Goal: Task Accomplishment & Management: Use online tool/utility

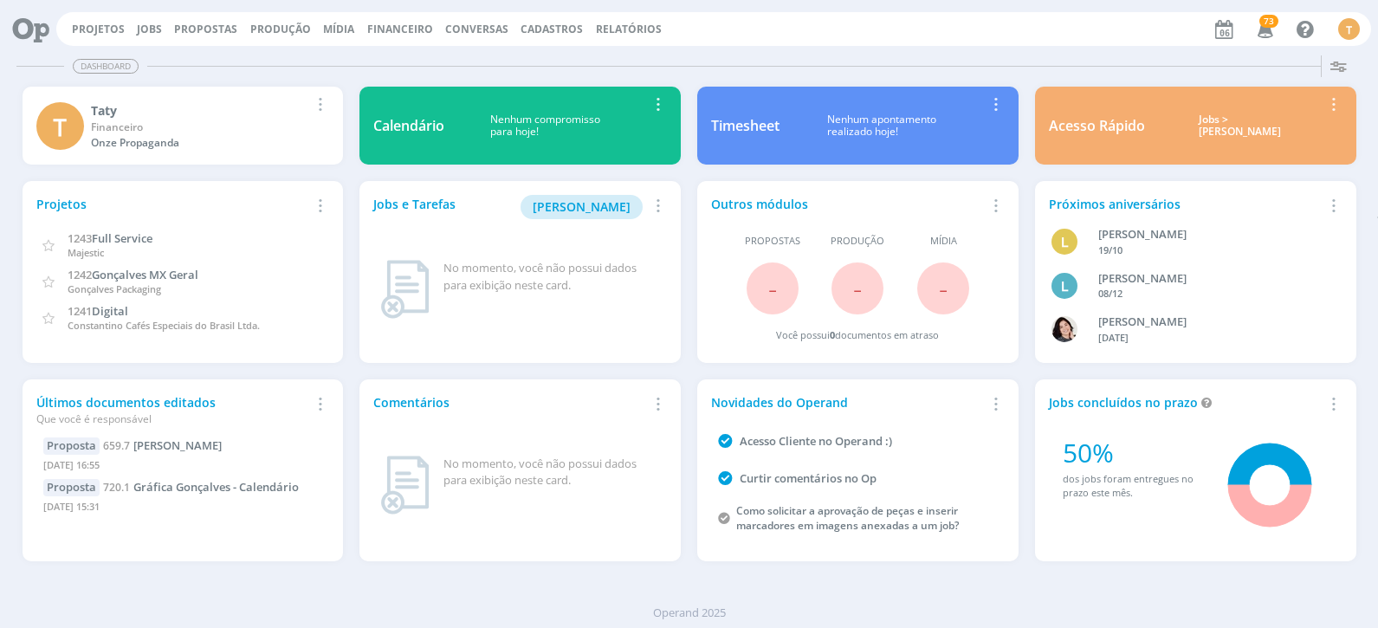
click at [402, 25] on span "Financeiro" at bounding box center [400, 29] width 66 height 15
click at [373, 55] on link "Lançamentos" at bounding box center [402, 58] width 146 height 27
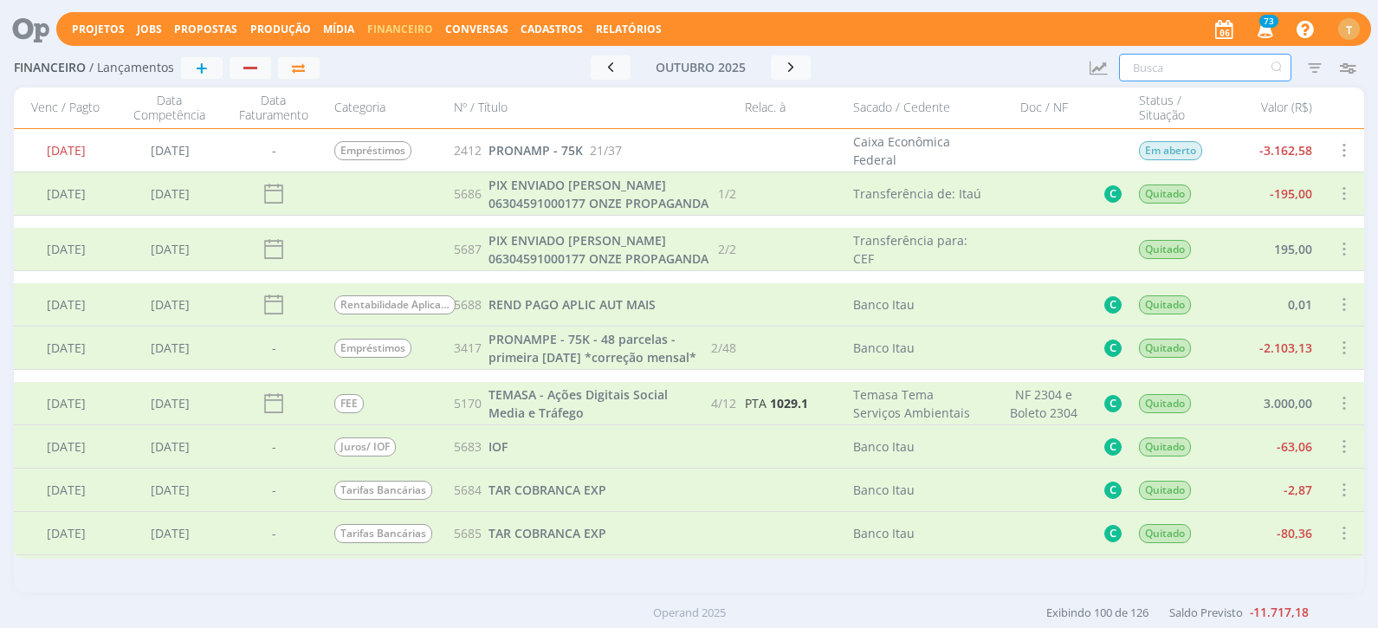
click at [1167, 72] on input "text" at bounding box center [1205, 68] width 172 height 28
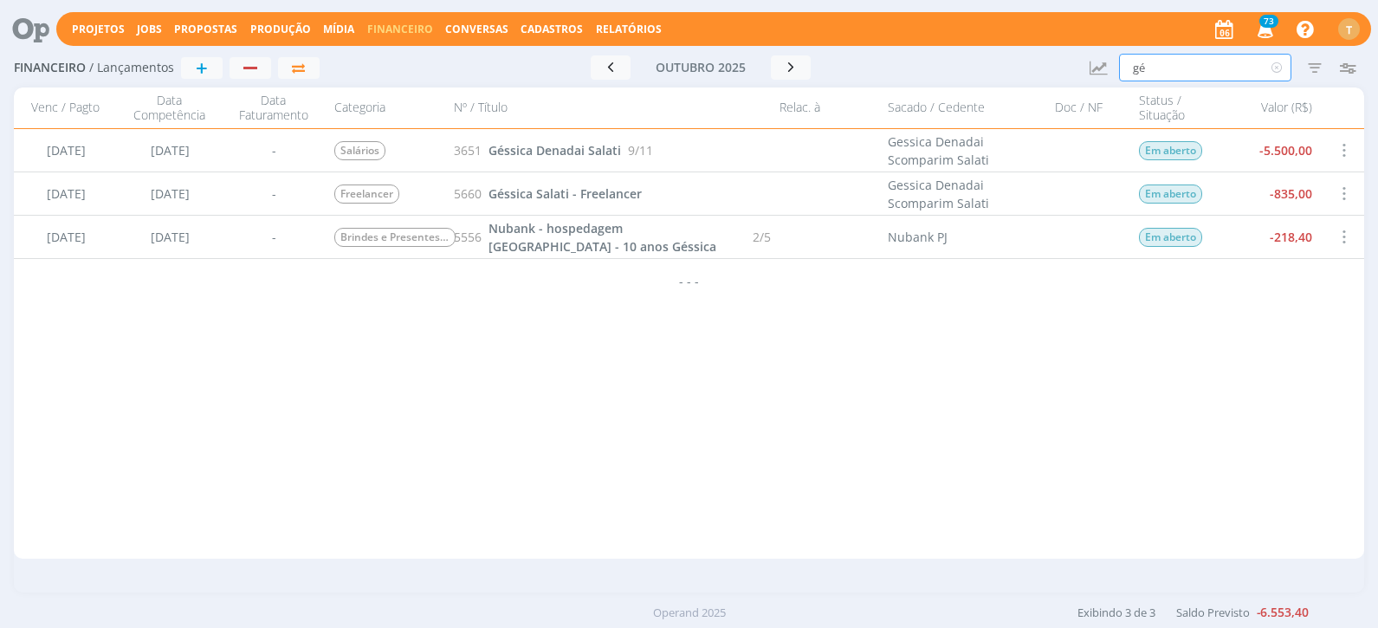
type input "g"
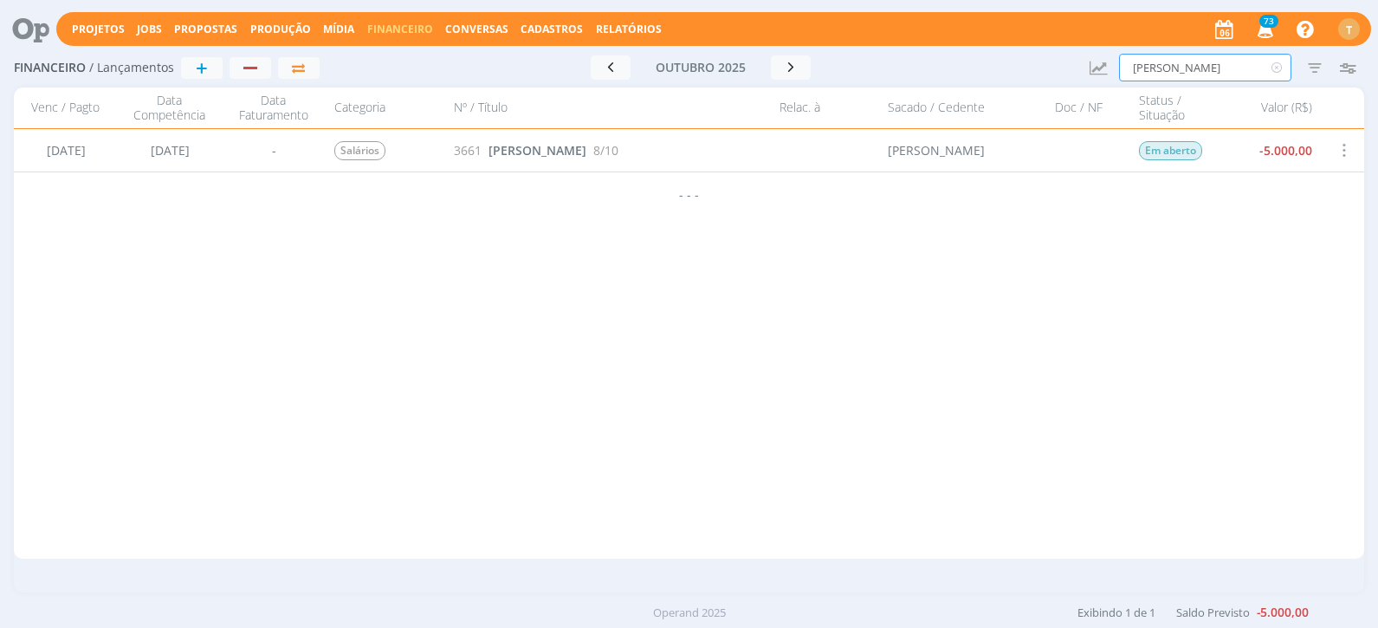
type input "[PERSON_NAME]"
drag, startPoint x: 1175, startPoint y: 68, endPoint x: 1116, endPoint y: 65, distance: 59.0
click at [1116, 65] on div "Financeiro / Lançamentos + Ir para mês atual [DATE] < 2025 > Janeiro Fevereiro …" at bounding box center [689, 69] width 1351 height 40
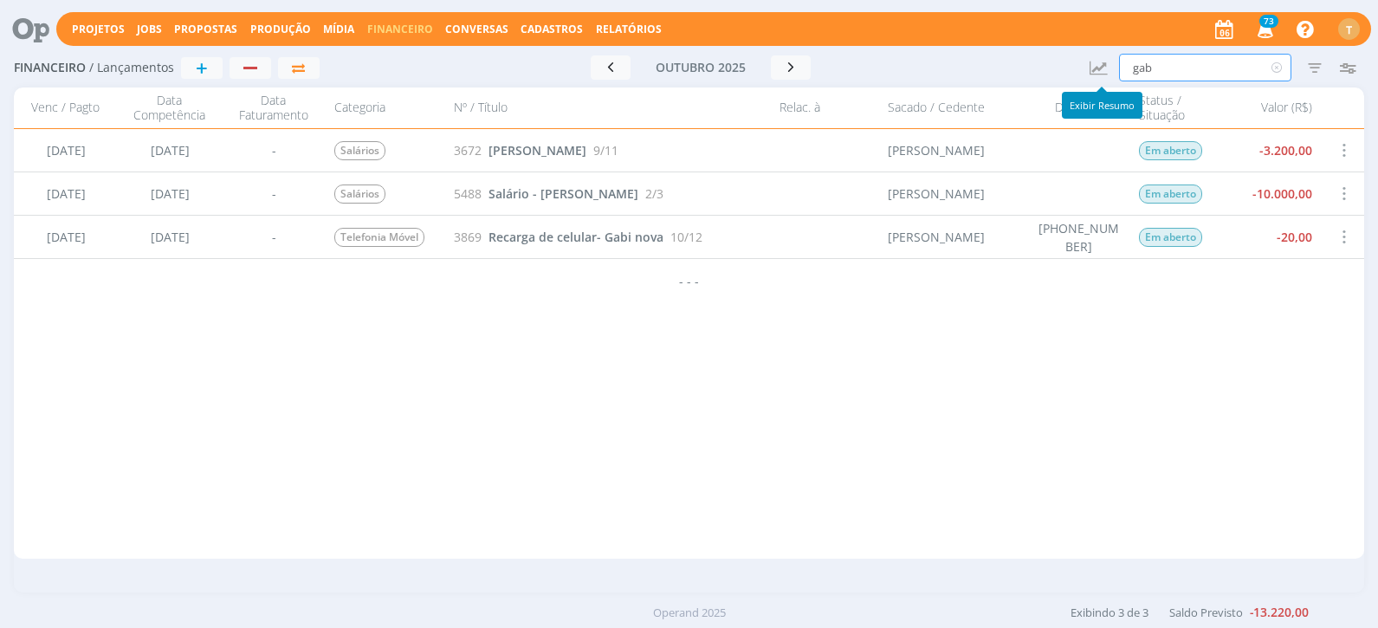
drag, startPoint x: 1164, startPoint y: 65, endPoint x: 1114, endPoint y: 62, distance: 49.5
click at [1113, 61] on div "Financeiro / Lançamentos + Ir para mês atual [DATE] < 2025 > Janeiro Fevereiro …" at bounding box center [689, 69] width 1351 height 40
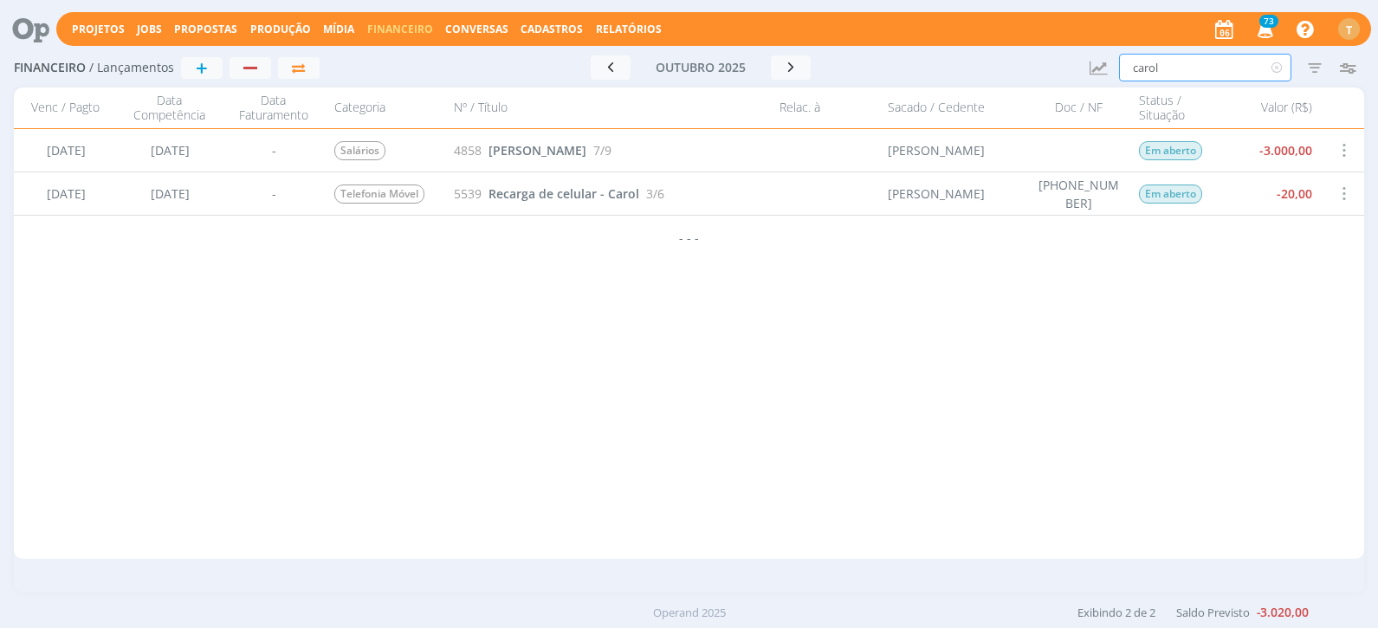
type input "carol"
click at [539, 146] on span "[PERSON_NAME]" at bounding box center [538, 150] width 98 height 16
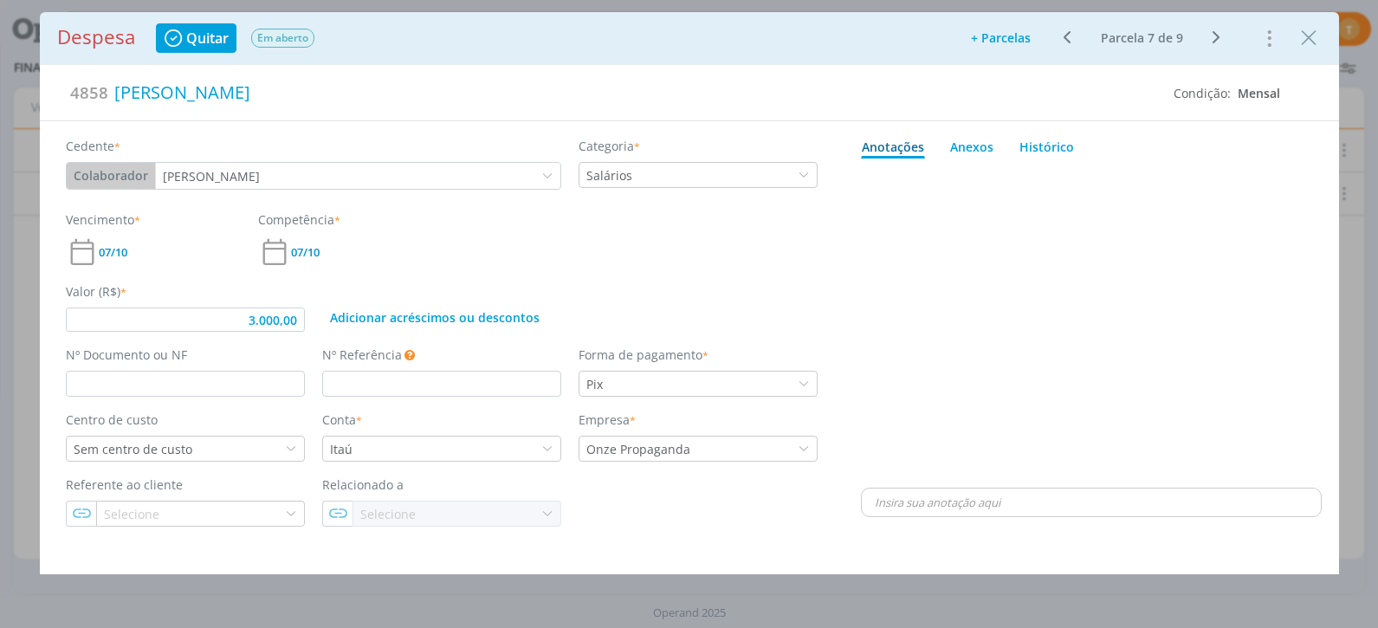
type input "3.000,00"
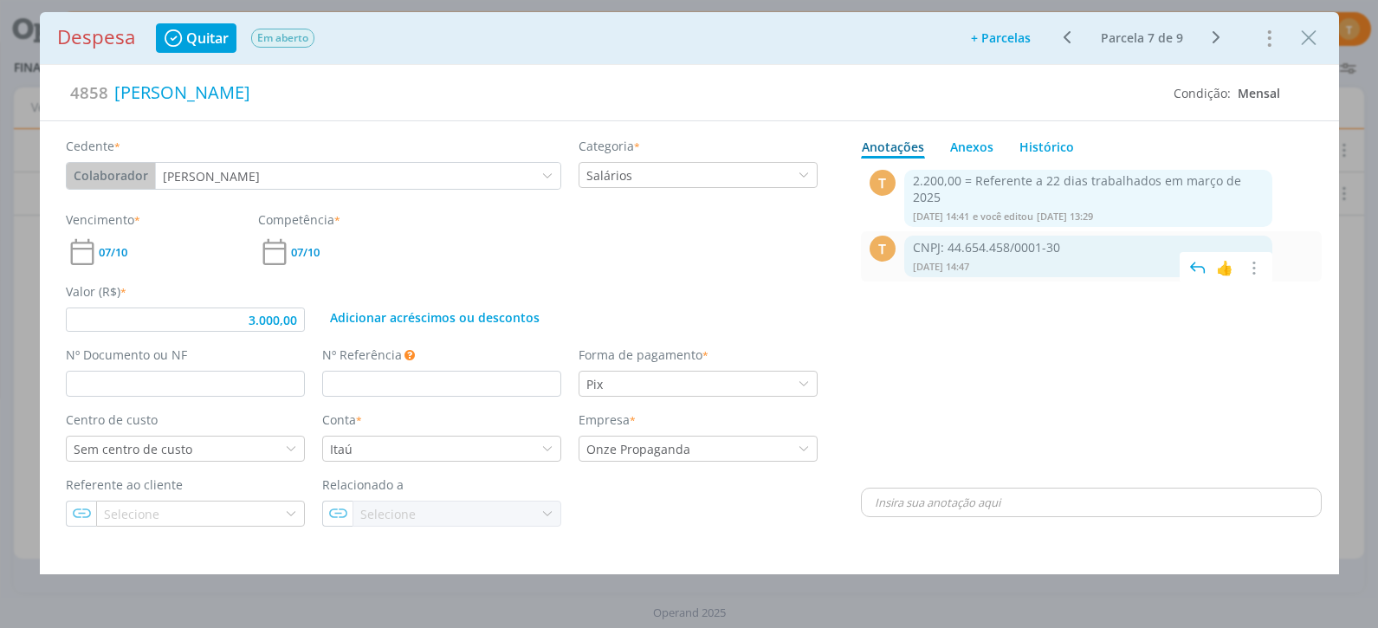
click at [951, 240] on p "CNPJ: 44.654.458/0001-30" at bounding box center [1089, 248] width 352 height 16
click at [1307, 40] on icon "Close" at bounding box center [1309, 38] width 26 height 26
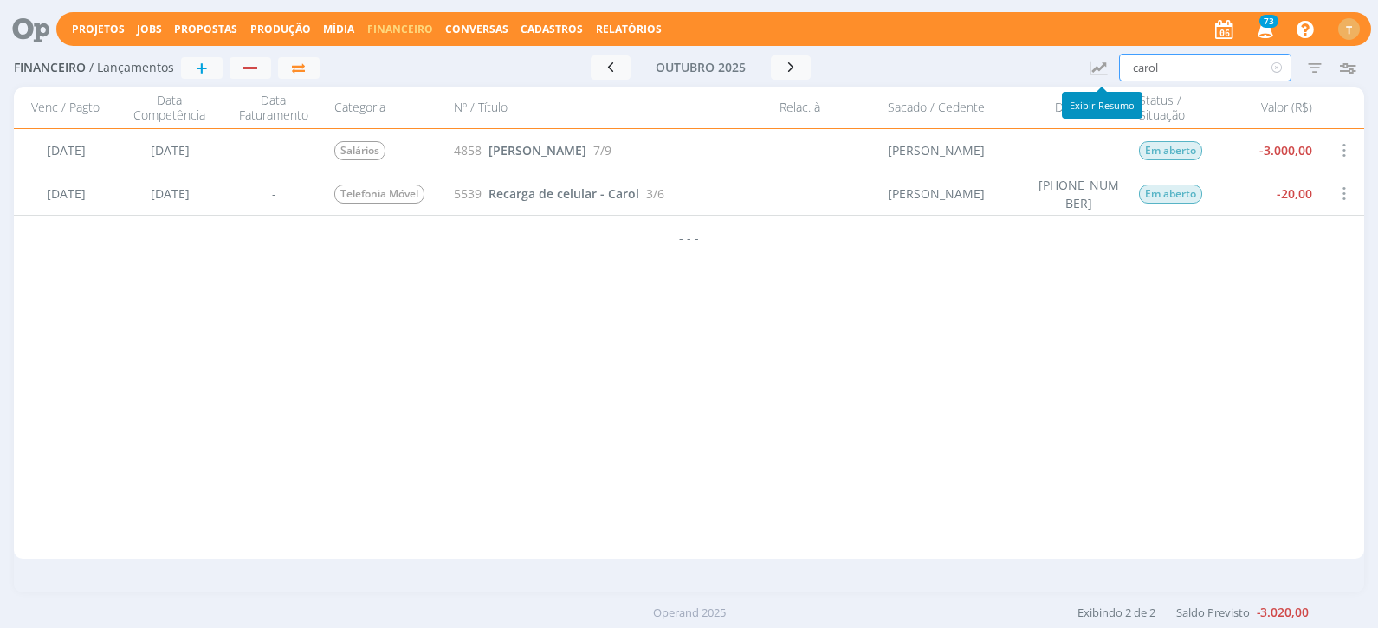
drag, startPoint x: 1181, startPoint y: 62, endPoint x: 1115, endPoint y: 57, distance: 66.1
click at [1115, 59] on div "Financeiro / Lançamentos + Ir para mês atual [DATE] < 2025 > Janeiro Fevereiro …" at bounding box center [689, 69] width 1351 height 40
drag, startPoint x: 1184, startPoint y: 71, endPoint x: 1137, endPoint y: 67, distance: 47.8
click at [1137, 67] on input "gabrie" at bounding box center [1205, 68] width 172 height 28
type input "c"
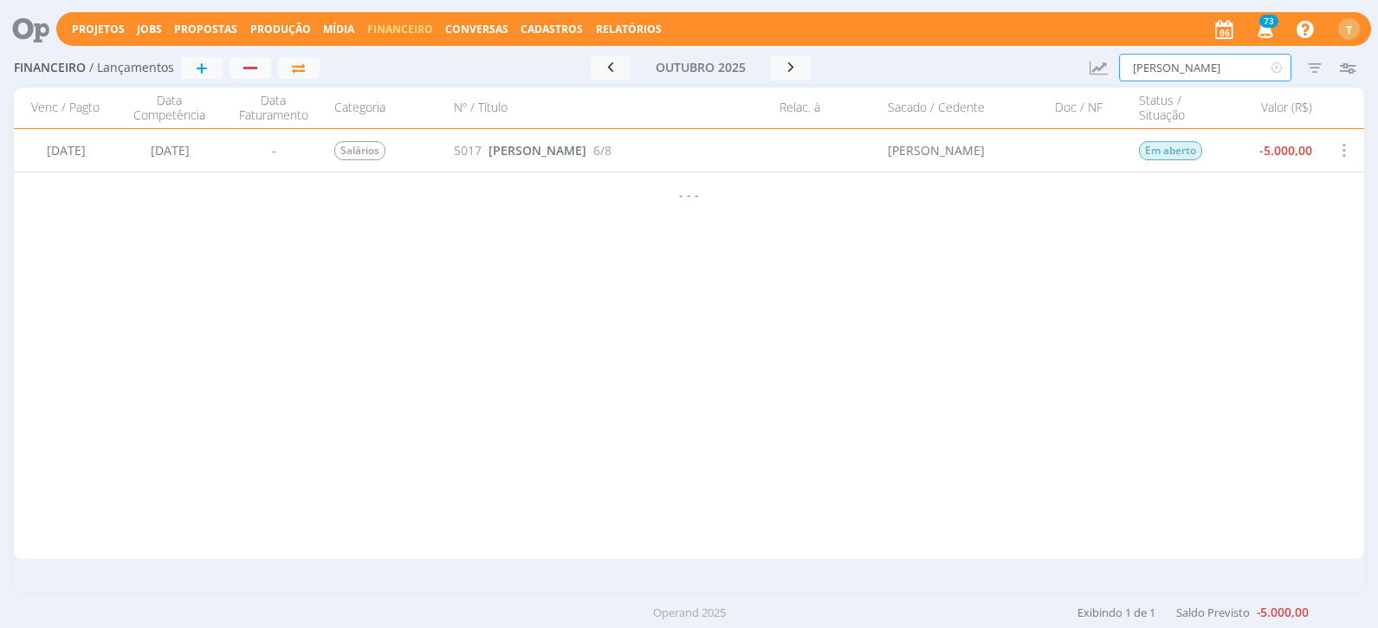
type input "[PERSON_NAME]"
click at [172, 416] on div "[DATE] [DATE] - Empréstimos 2412 PRONAMP - 75K 21/37 Caixa Econômica Federal Em…" at bounding box center [689, 344] width 1351 height 430
